Goal: Share content: Share content

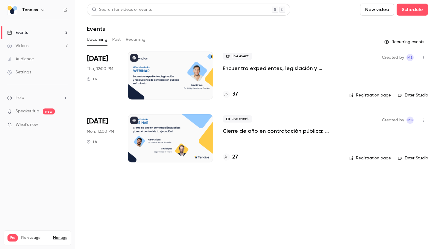
click at [112, 38] on button "Past" at bounding box center [116, 40] width 9 height 10
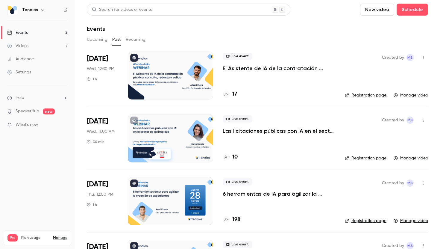
click at [134, 40] on button "Recurring" at bounding box center [136, 40] width 20 height 10
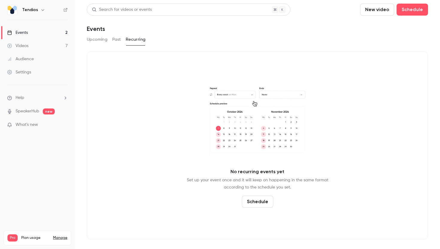
click at [94, 41] on button "Upcoming" at bounding box center [97, 40] width 21 height 10
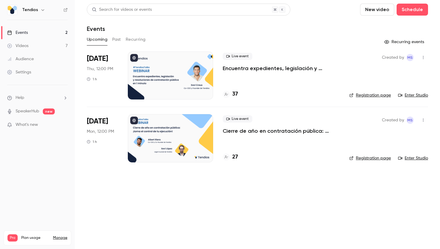
click at [115, 40] on button "Past" at bounding box center [116, 40] width 9 height 10
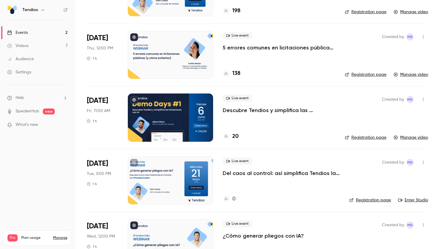
scroll to position [237, 0]
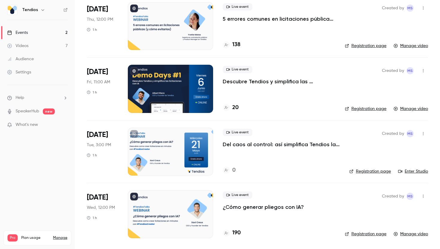
click at [30, 48] on link "Videos 7" at bounding box center [37, 45] width 75 height 13
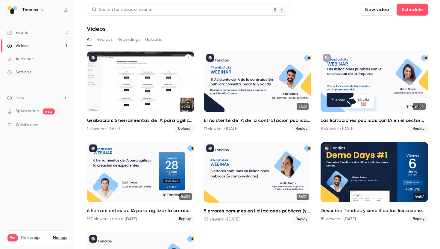
click at [162, 88] on div "Grabación: 6 herramientas de IA para agilizar la creación de expedientes" at bounding box center [140, 81] width 107 height 60
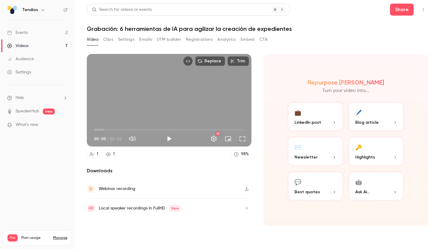
click at [329, 127] on button "💼 LinkedIn post" at bounding box center [315, 116] width 56 height 30
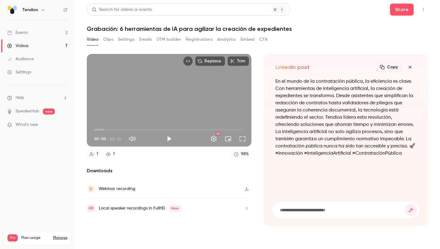
click at [409, 66] on icon "button" at bounding box center [409, 66] width 3 height 3
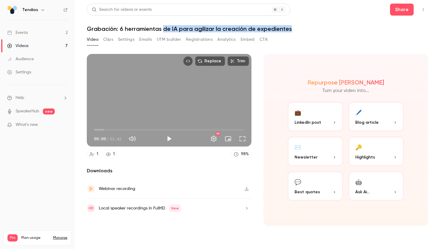
drag, startPoint x: 163, startPoint y: 29, endPoint x: 289, endPoint y: 29, distance: 126.2
click at [289, 29] on h1 "Grabación: 6 herramientas de IA para agilizar la creación de expedientes" at bounding box center [257, 28] width 341 height 7
copy h1 "de IA para agilizar la creación de expedientes"
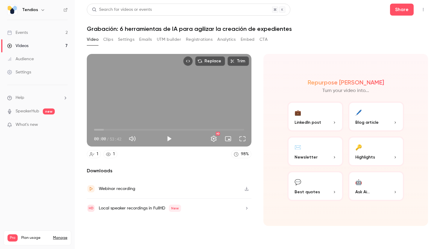
click at [327, 42] on div "Video Clips Settings Emails UTM builder Registrations Analytics Embed CTA" at bounding box center [257, 41] width 341 height 12
click at [404, 6] on button "Share" at bounding box center [402, 10] width 24 height 12
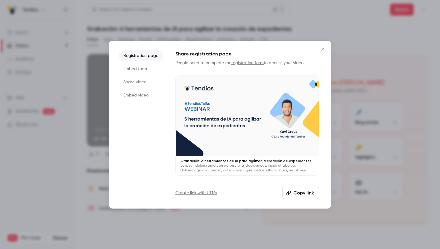
click at [149, 81] on li "Share video" at bounding box center [140, 82] width 45 height 11
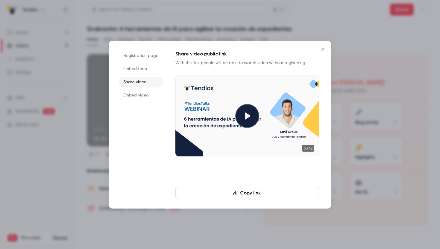
click at [149, 57] on li "Registration page" at bounding box center [140, 55] width 45 height 11
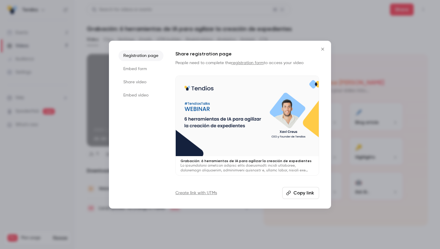
click at [307, 193] on button "Copy link" at bounding box center [300, 193] width 37 height 12
